Goal: Task Accomplishment & Management: Manage account settings

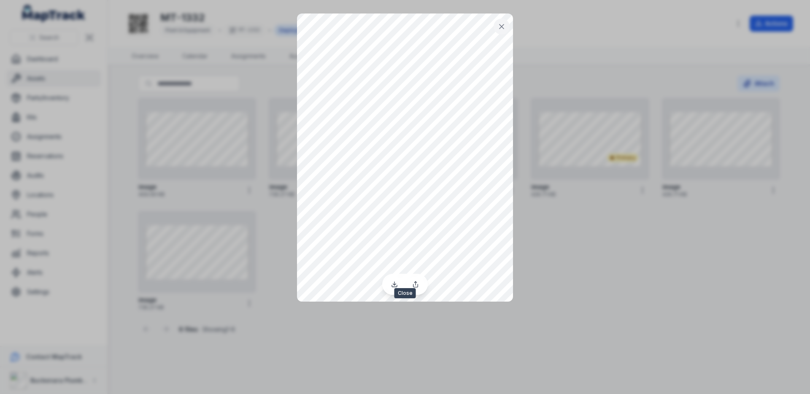
click at [498, 27] on icon at bounding box center [501, 26] width 8 height 8
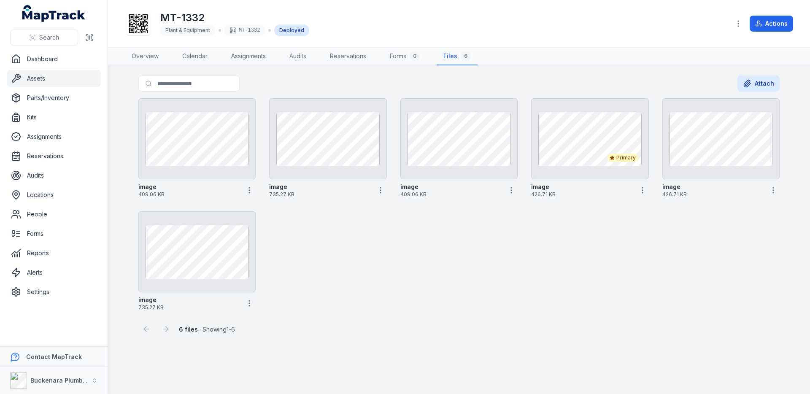
click at [294, 88] on div "Search for files Attach" at bounding box center [458, 84] width 641 height 19
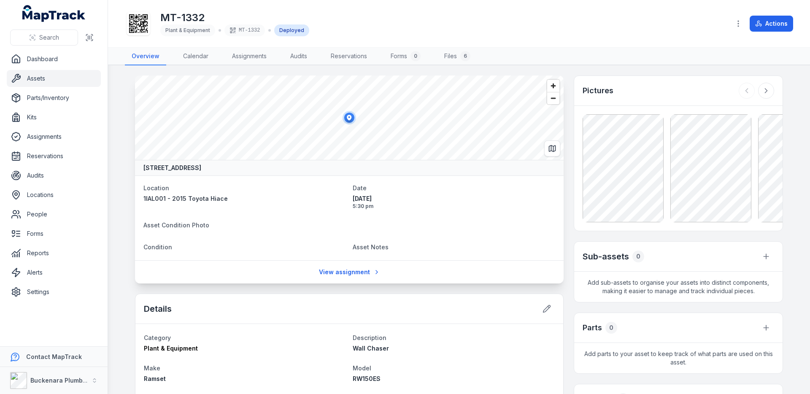
click at [129, 170] on main "[STREET_ADDRESS] Location 1IAL001 - 2015 Toyota Hiace Date [DATE] 5:30 pm Asset…" at bounding box center [459, 229] width 702 height 329
click at [66, 76] on link "Assets" at bounding box center [54, 78] width 94 height 17
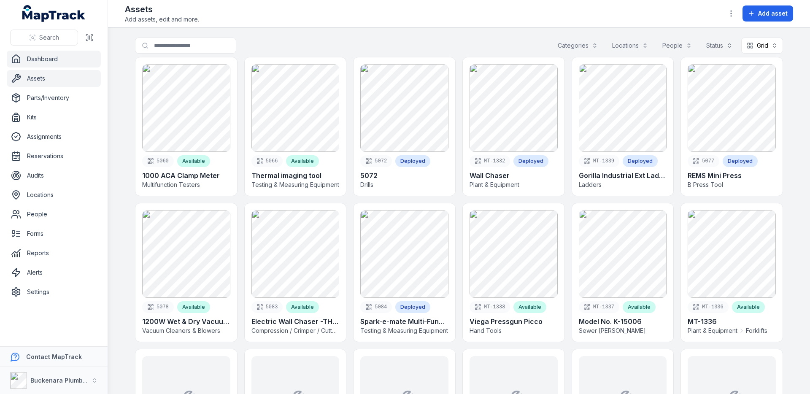
click at [63, 56] on link "Dashboard" at bounding box center [54, 59] width 94 height 17
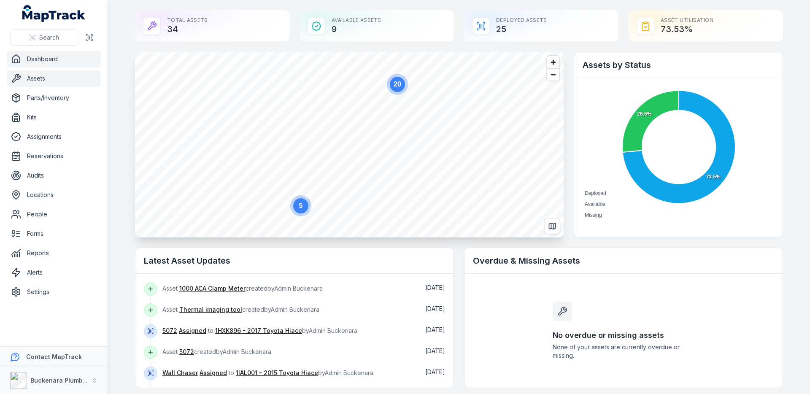
click at [22, 83] on link "Assets" at bounding box center [54, 78] width 94 height 17
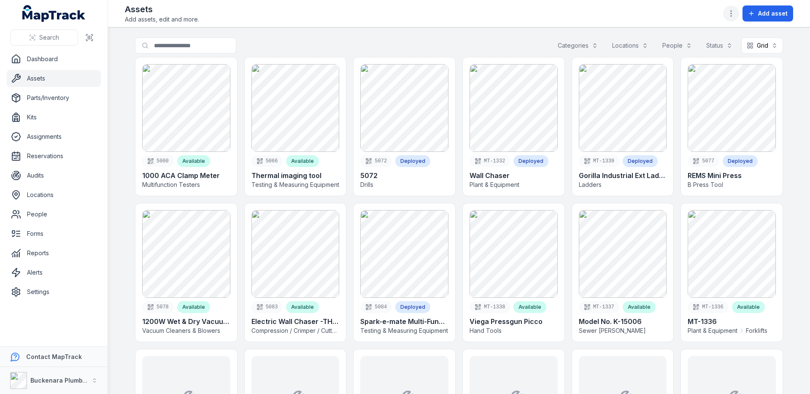
click at [725, 11] on button "button" at bounding box center [731, 13] width 16 height 16
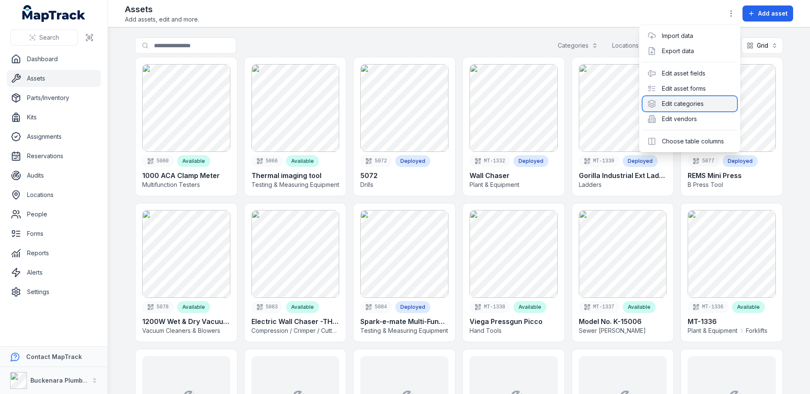
click at [688, 105] on div "Edit categories" at bounding box center [689, 103] width 94 height 15
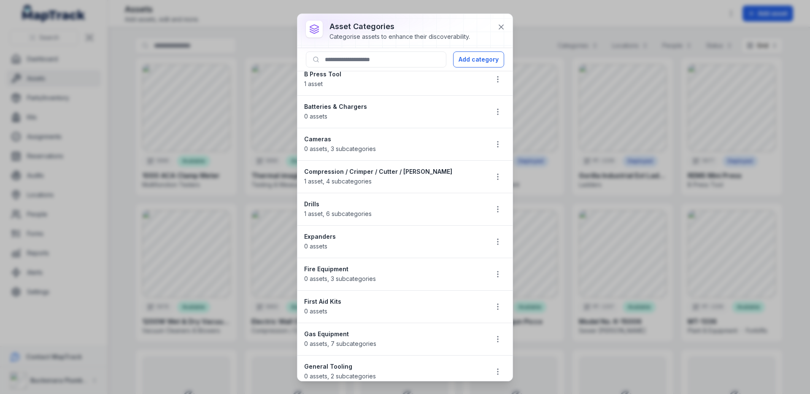
scroll to position [47, 0]
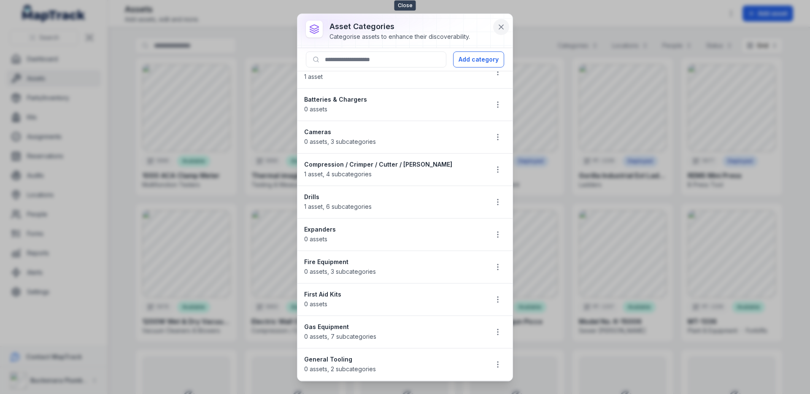
click at [501, 32] on button at bounding box center [501, 27] width 16 height 16
